Goal: Transaction & Acquisition: Purchase product/service

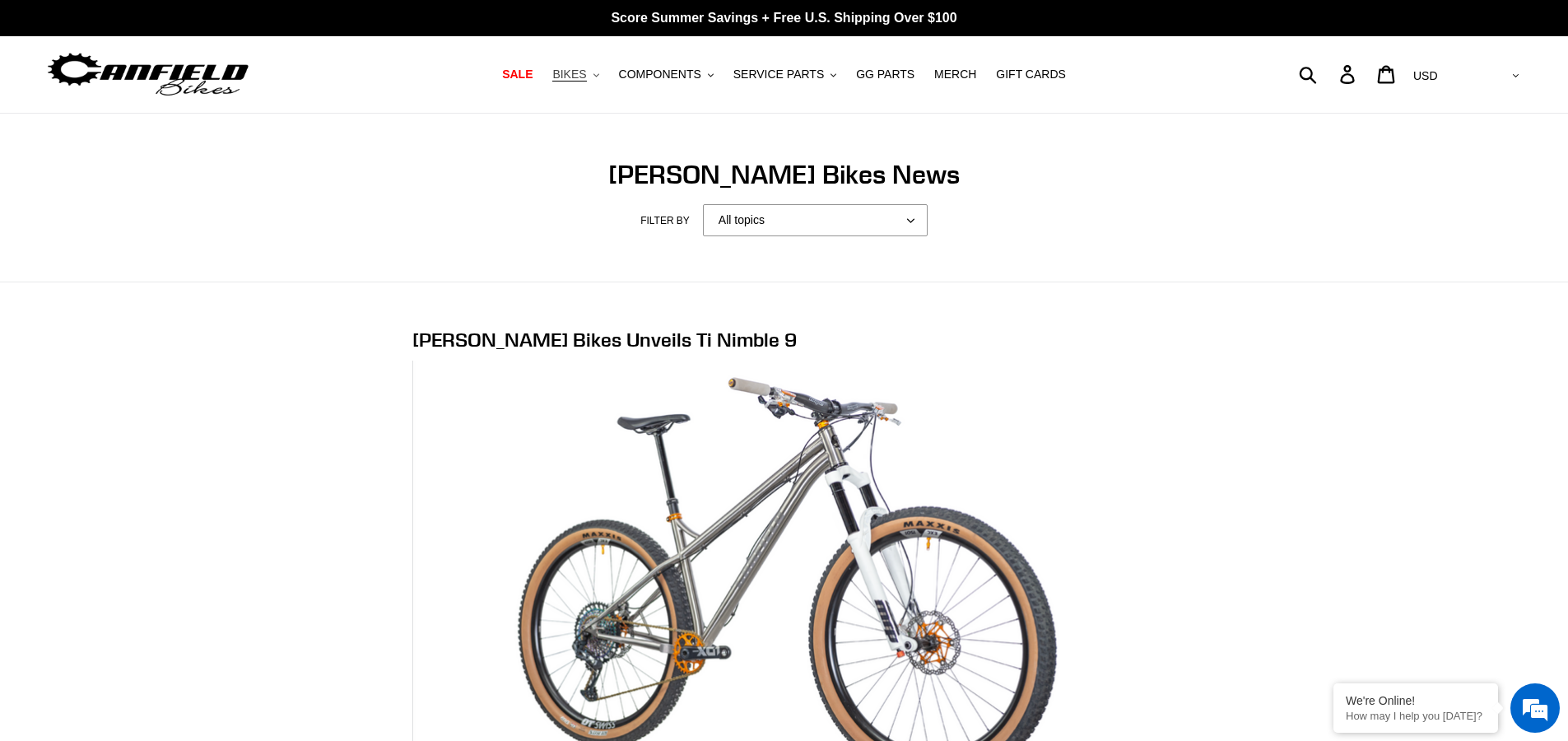
click at [585, 72] on span "BIKES" at bounding box center [569, 74] width 34 height 14
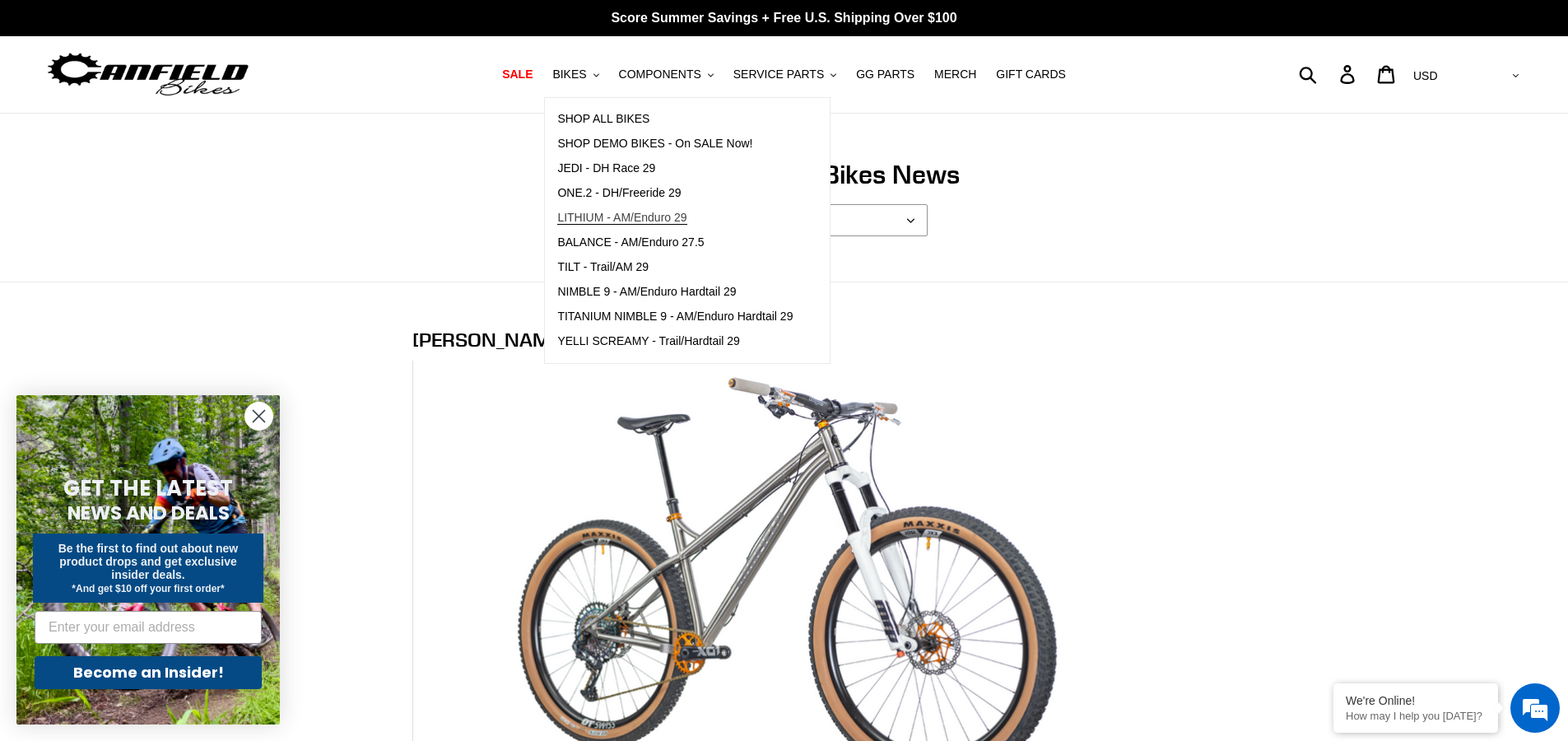
click at [610, 216] on span "LITHIUM - AM/Enduro 29" at bounding box center [622, 218] width 129 height 14
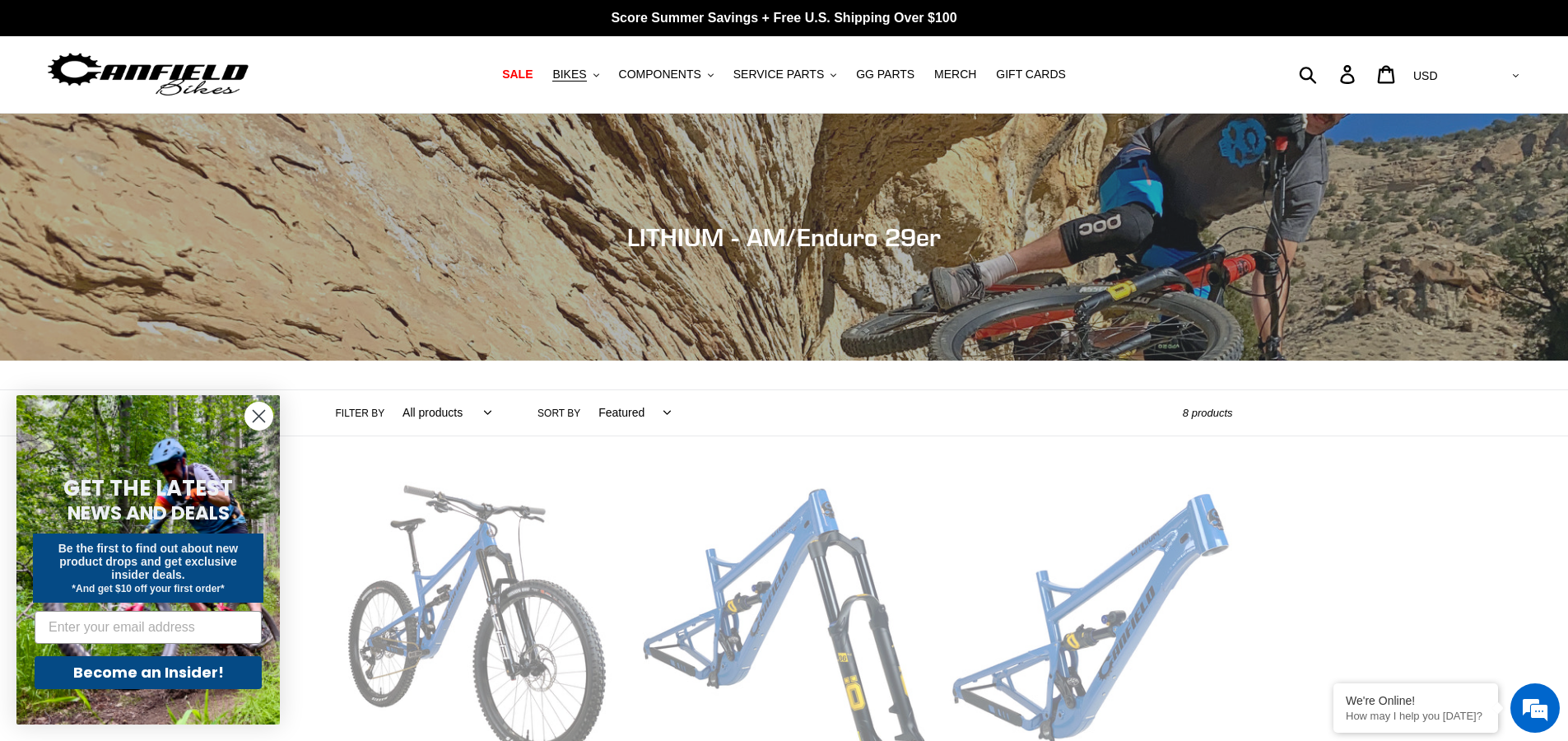
click at [148, 61] on img at bounding box center [148, 74] width 206 height 51
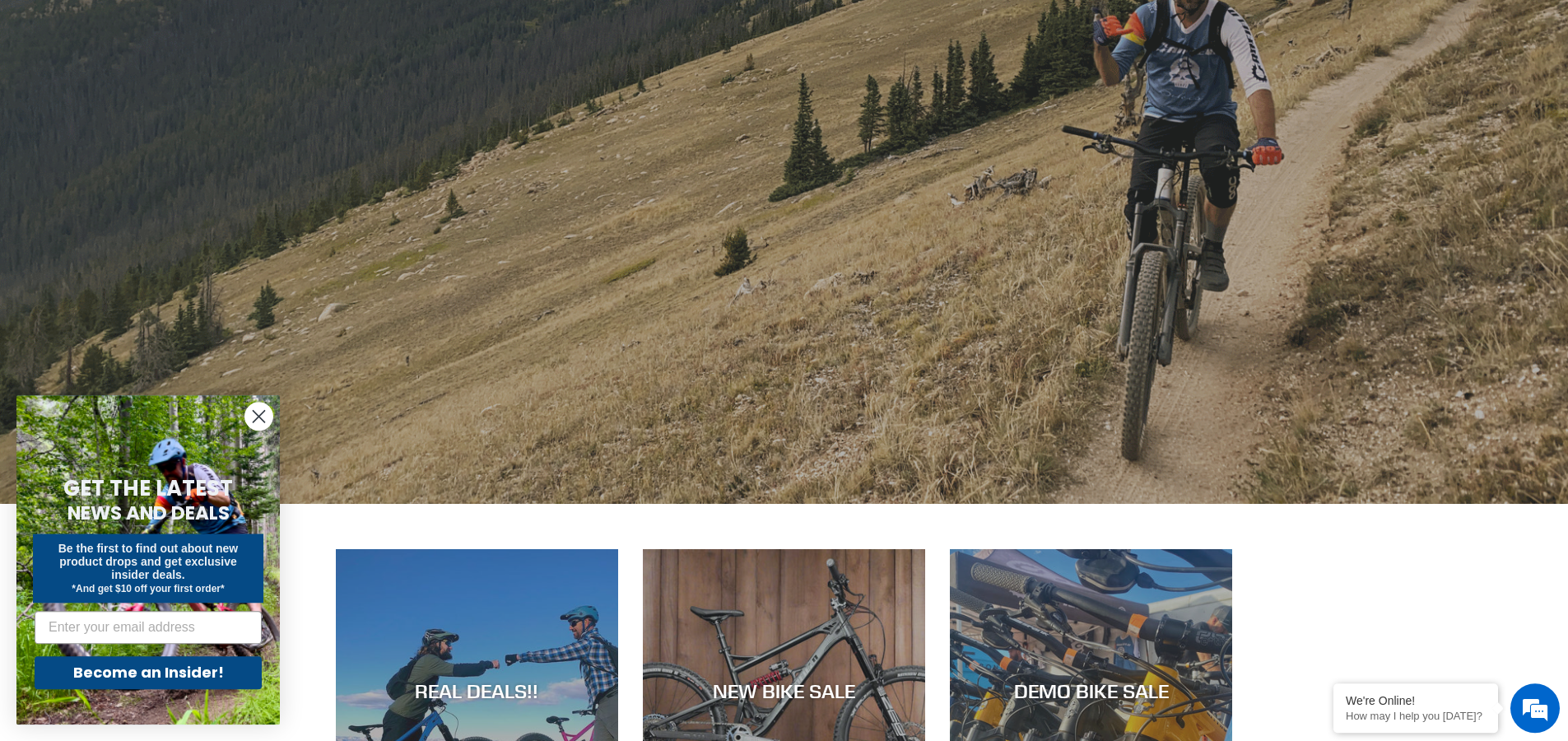
scroll to position [342, 0]
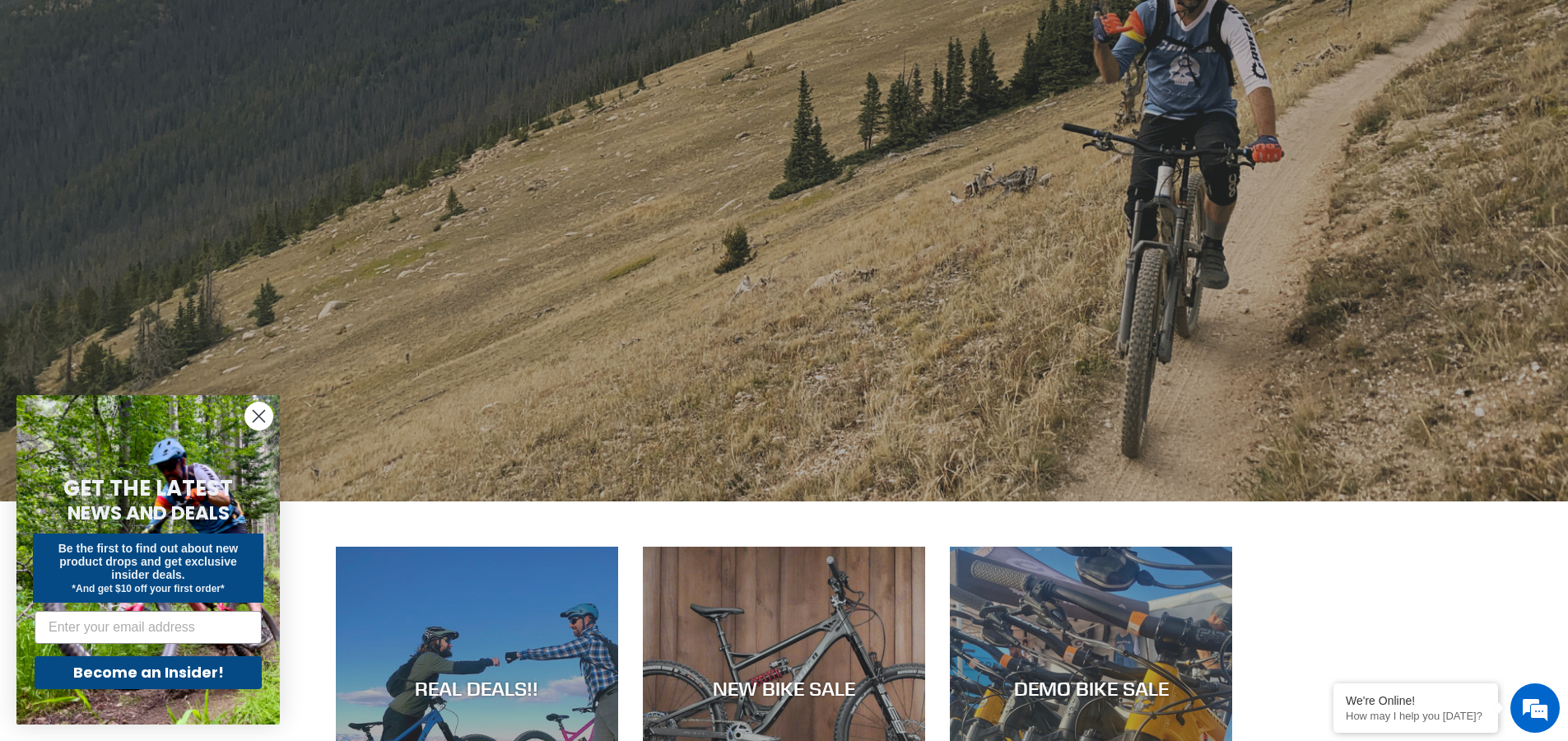
click at [270, 418] on circle "Close dialog" at bounding box center [258, 415] width 27 height 27
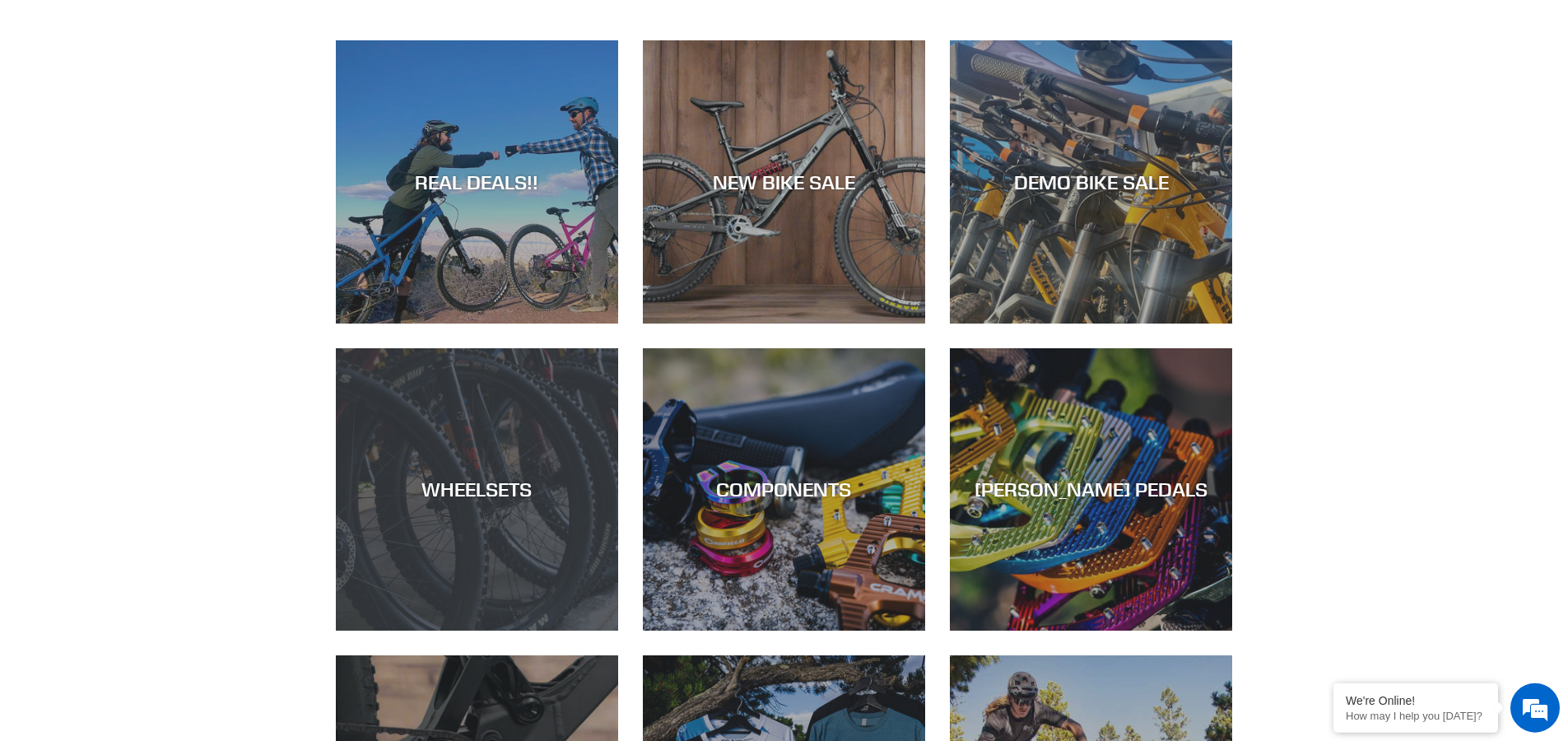
scroll to position [843, 0]
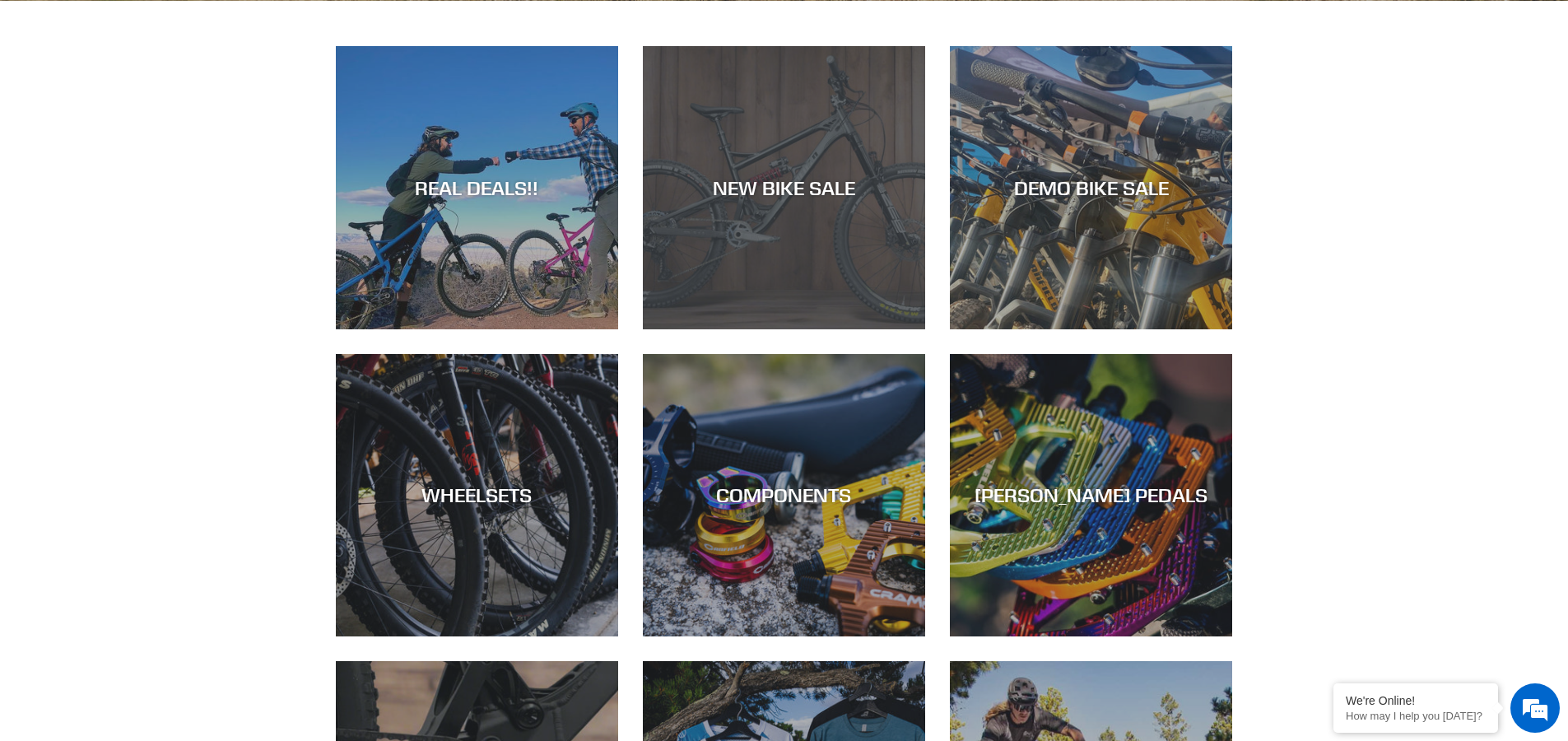
click at [802, 176] on div "NEW BIKE SALE" at bounding box center [784, 188] width 283 height 24
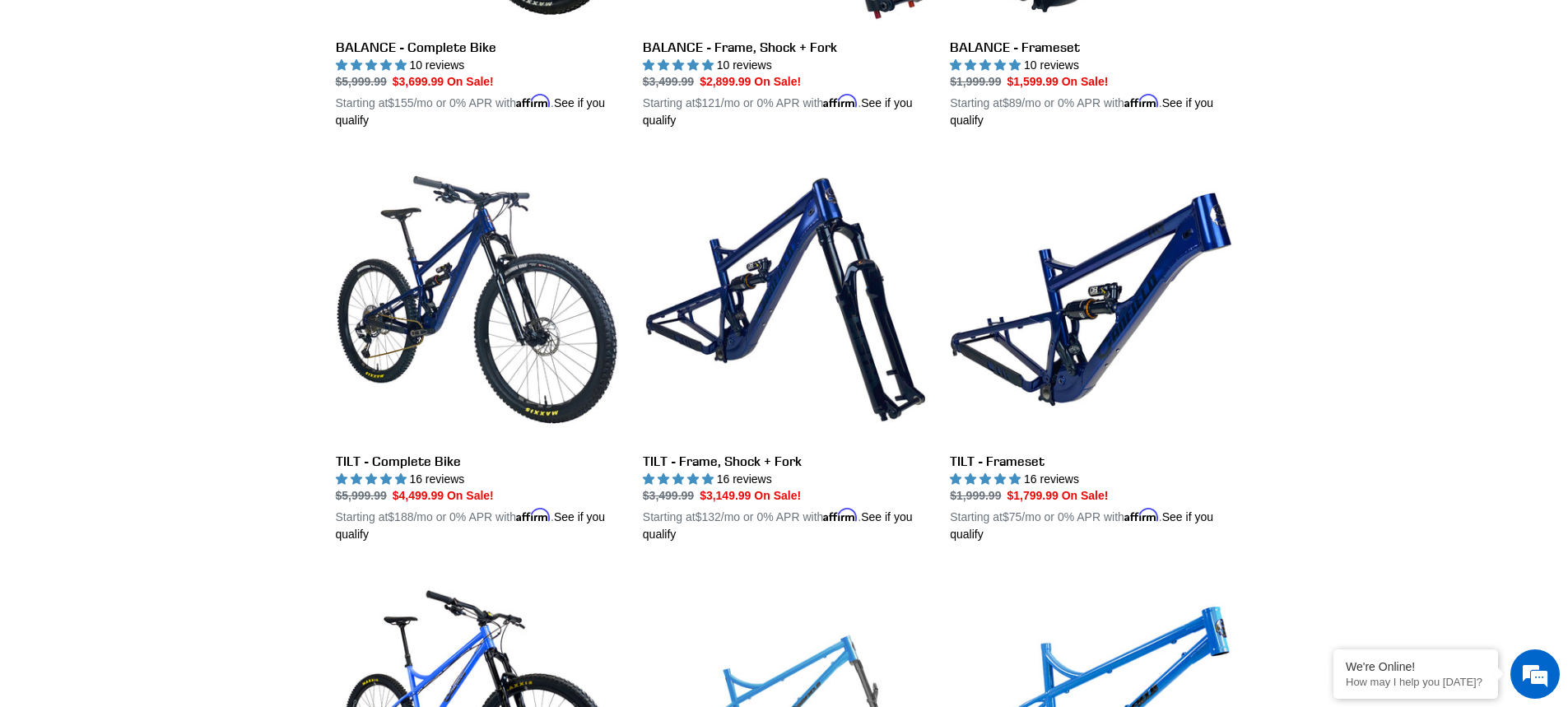
scroll to position [1979, 0]
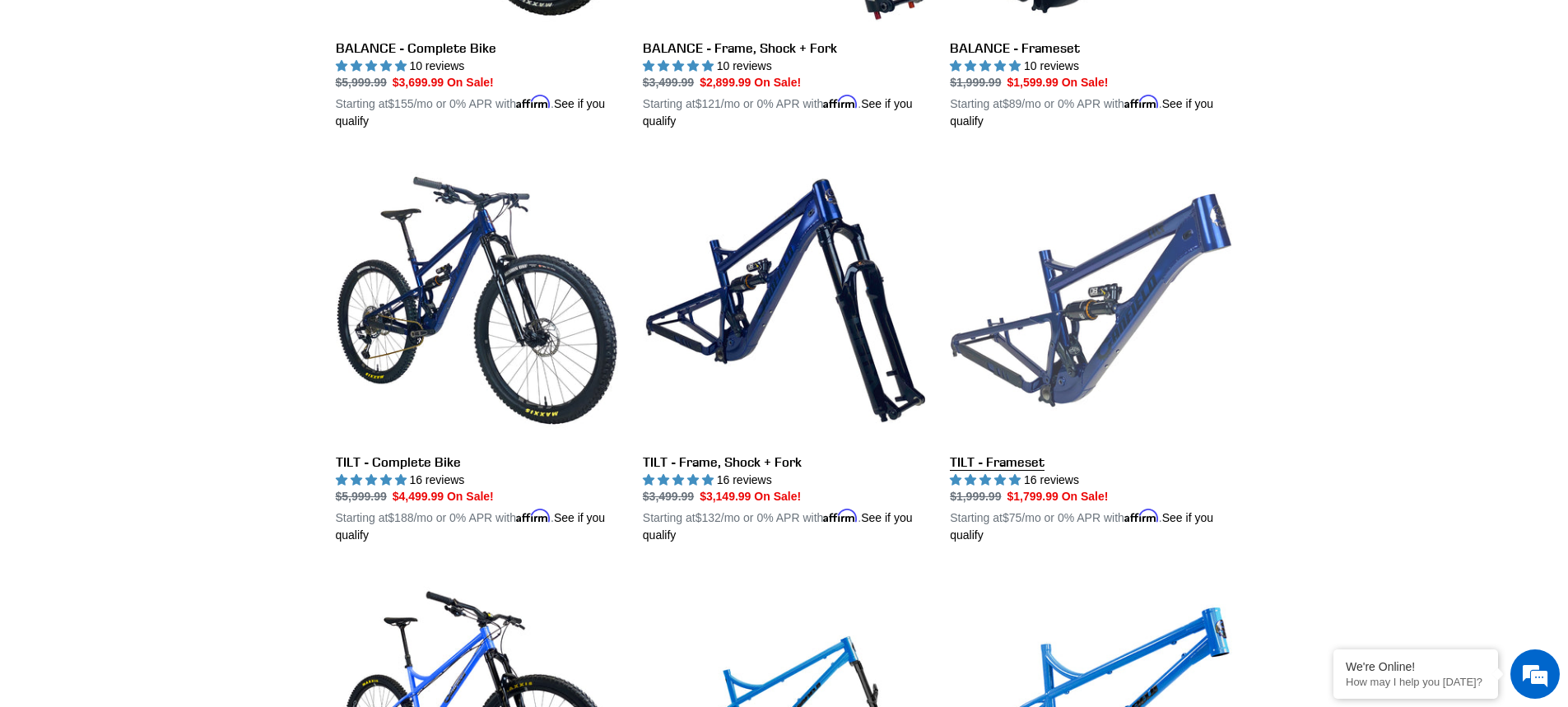
click at [1028, 326] on link "TILT - Frameset" at bounding box center [1092, 352] width 283 height 386
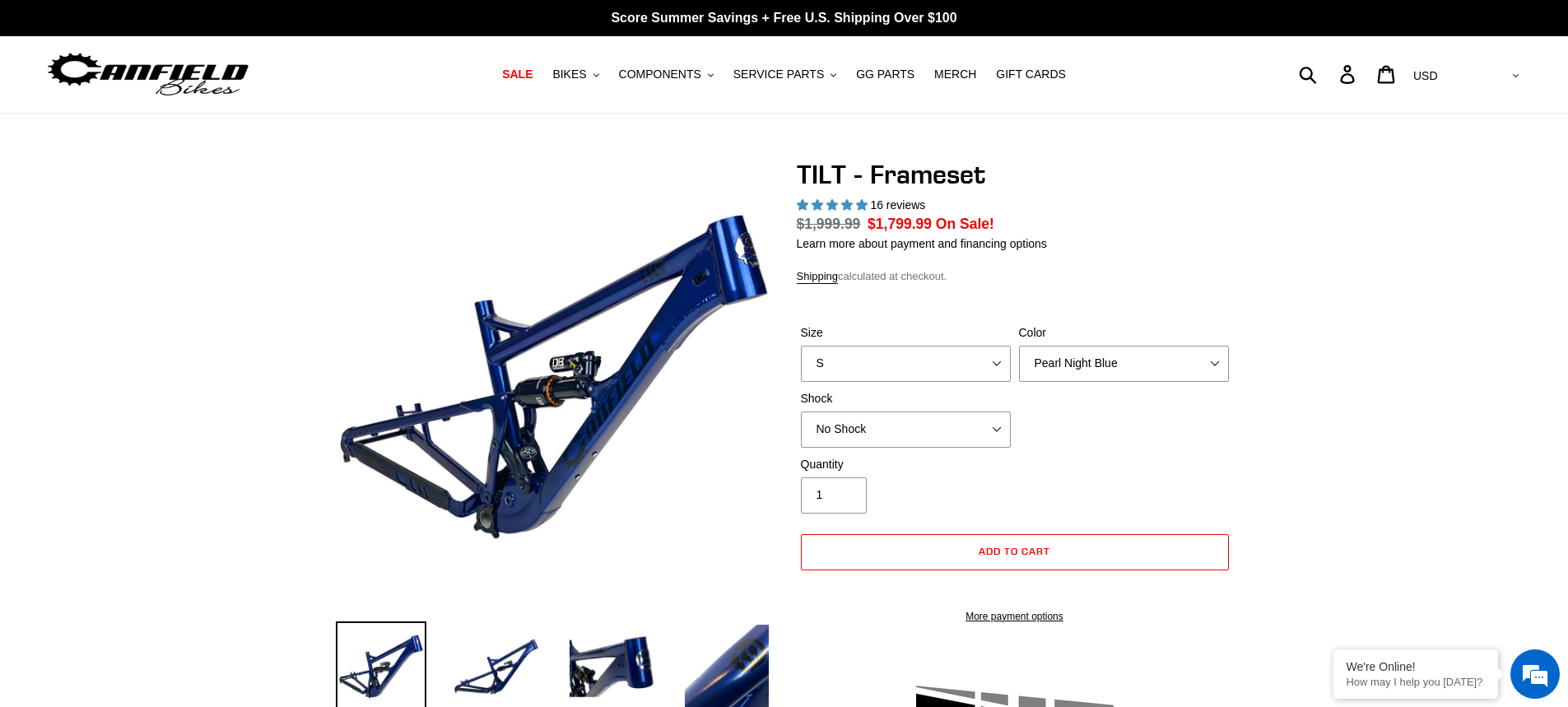
select select "highest-rating"
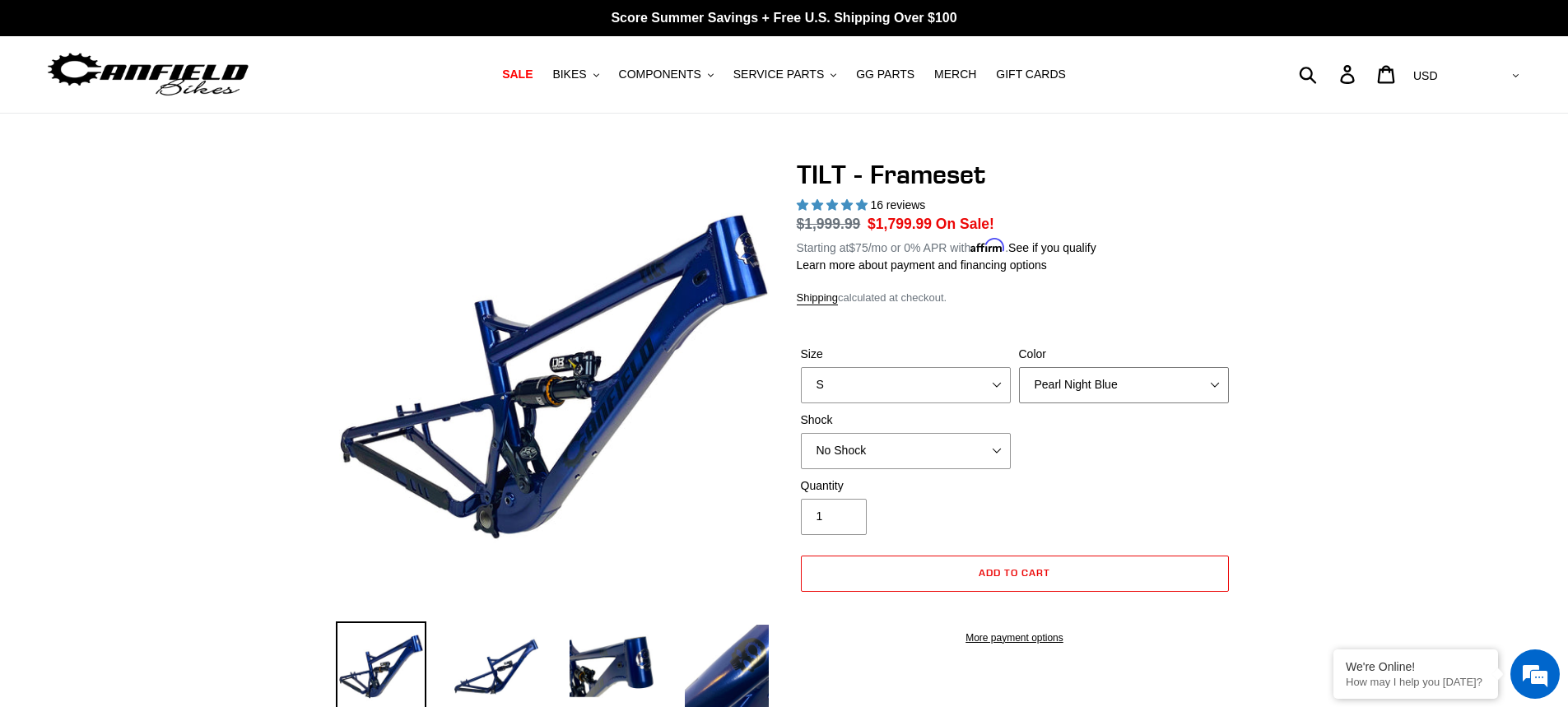
select select "Stealth Silver"
click option "Stealth Silver" at bounding box center [0, 0] width 0 height 0
select select "M"
click option "M" at bounding box center [0, 0] width 0 height 0
select select "Pearl Night Blue"
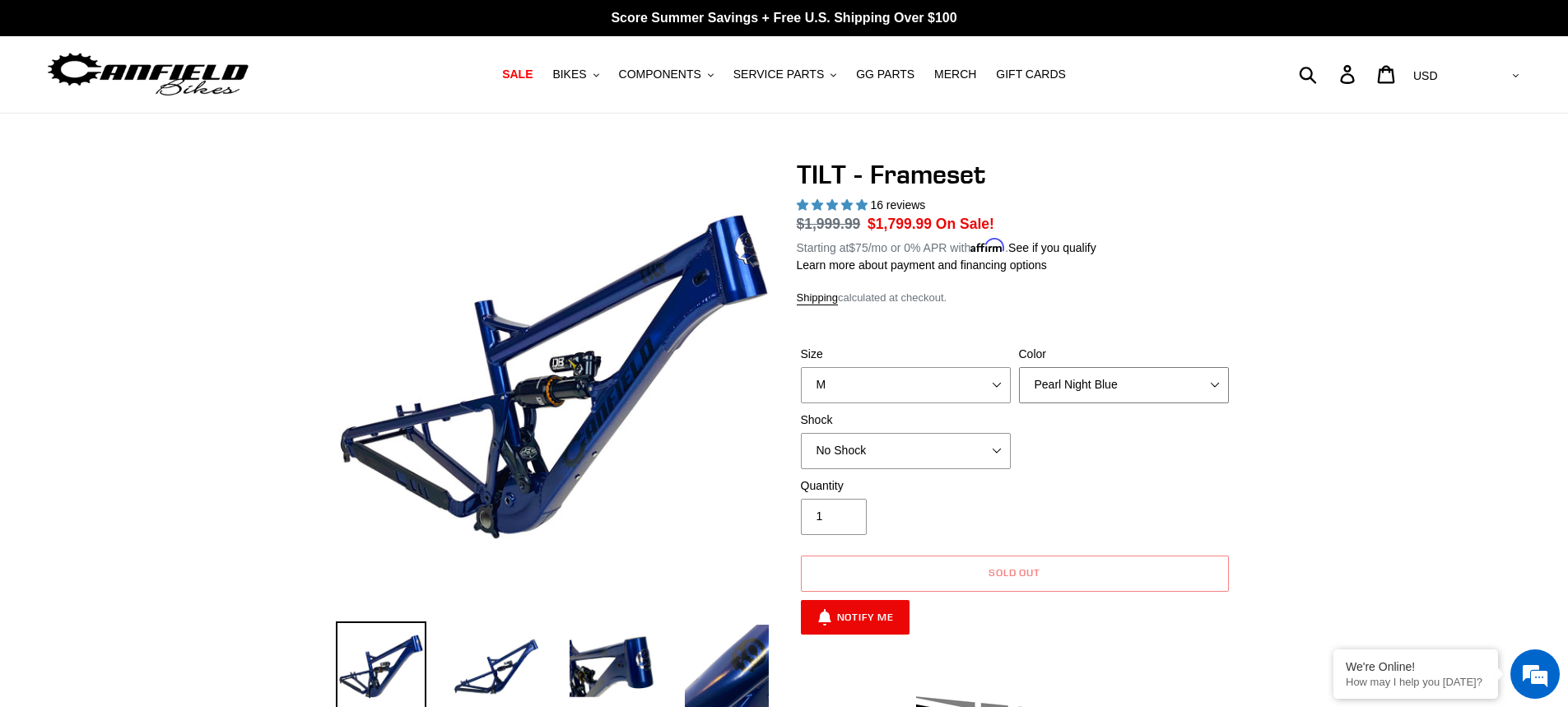
click option "Pearl Night Blue" at bounding box center [0, 0] width 0 height 0
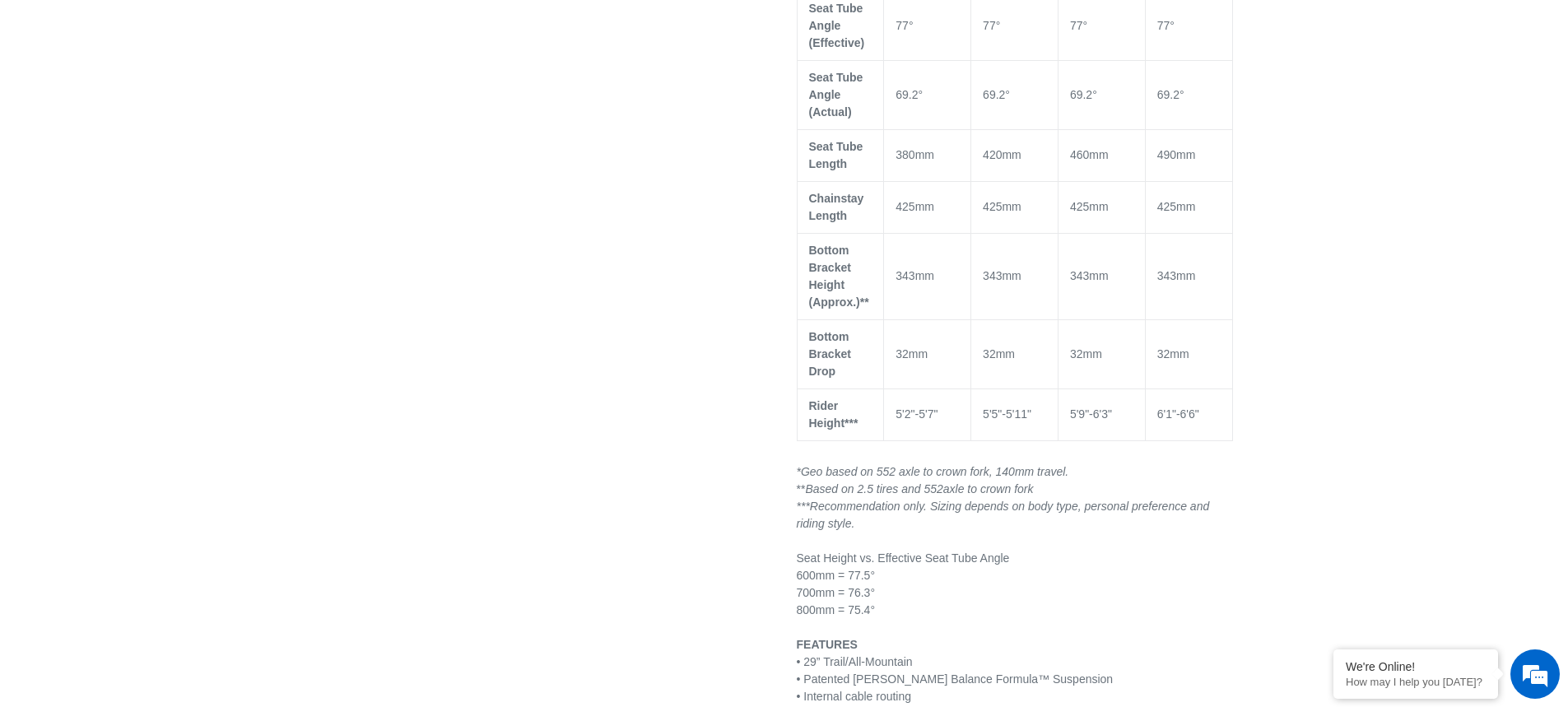
scroll to position [1436, 0]
